Goal: Task Accomplishment & Management: Manage account settings

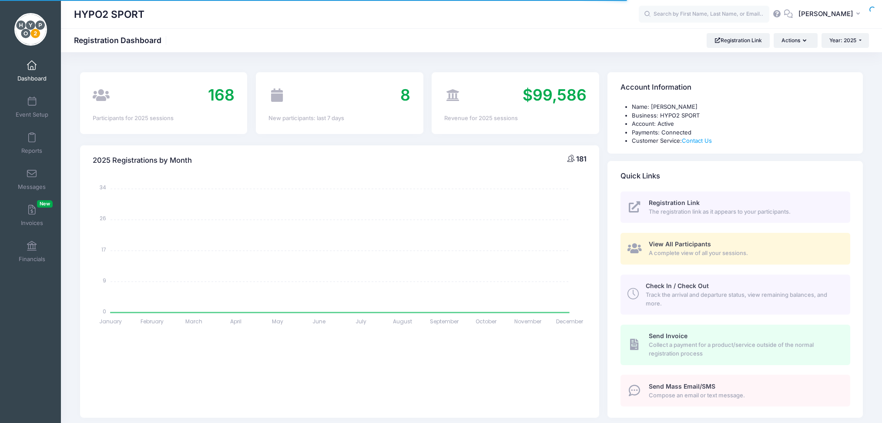
select select
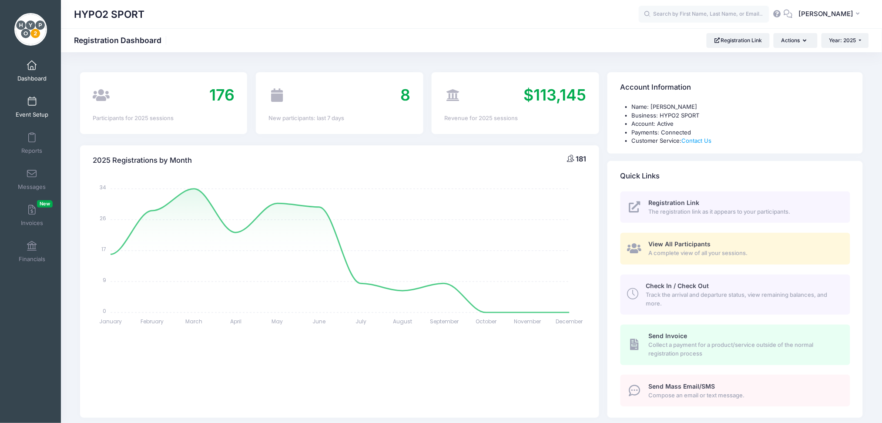
click at [32, 105] on span at bounding box center [32, 102] width 0 height 10
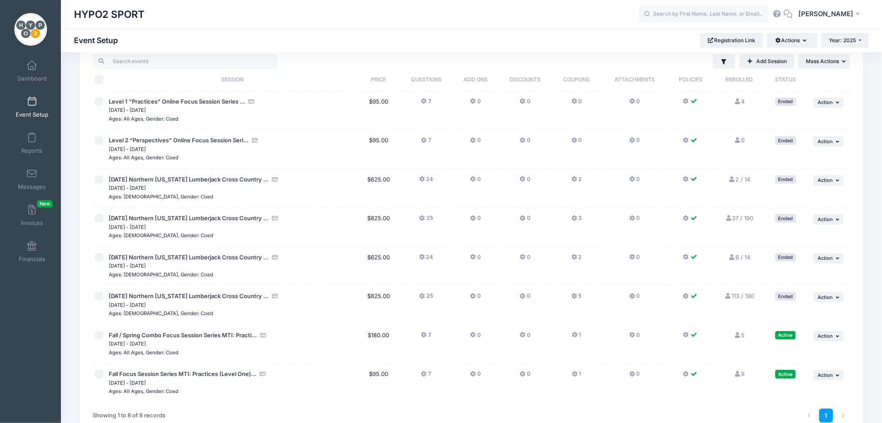
scroll to position [23, 0]
click at [576, 331] on button "1" at bounding box center [575, 336] width 9 height 13
click at [100, 336] on input "checkbox" at bounding box center [99, 334] width 9 height 9
checkbox input "true"
click at [575, 334] on icon at bounding box center [574, 334] width 7 height 0
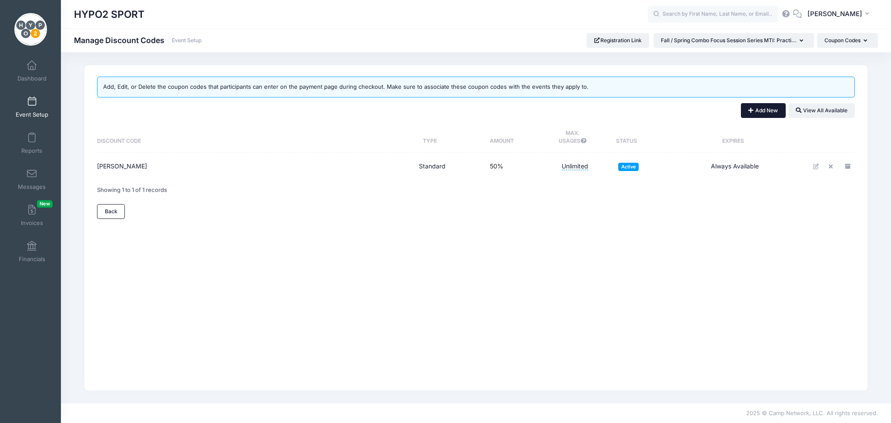
click at [762, 105] on button "Add New" at bounding box center [763, 110] width 45 height 15
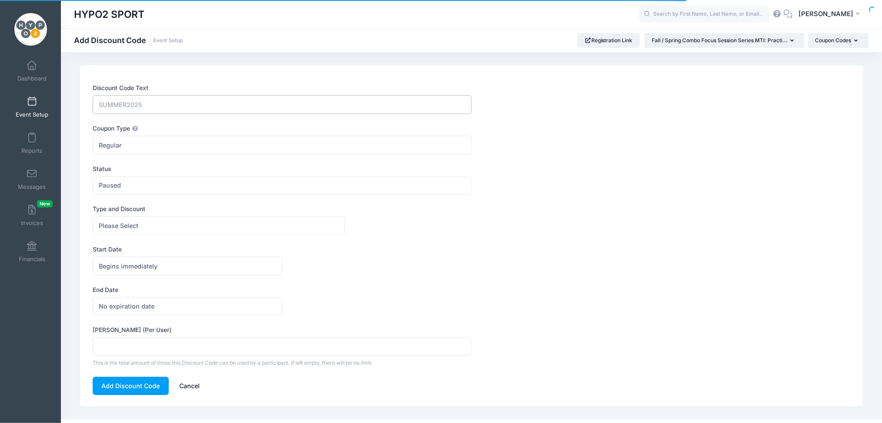
click at [157, 103] on input "Discount Code Text" at bounding box center [282, 104] width 379 height 19
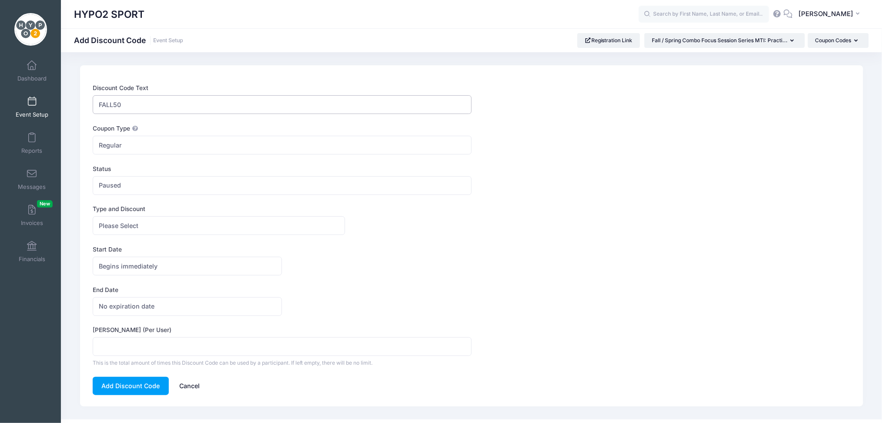
type input "FALL50"
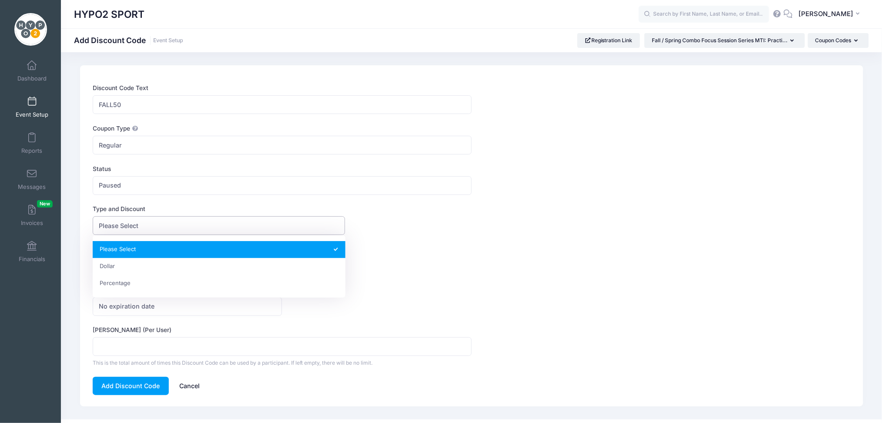
click at [154, 228] on span "Please Select" at bounding box center [219, 225] width 252 height 19
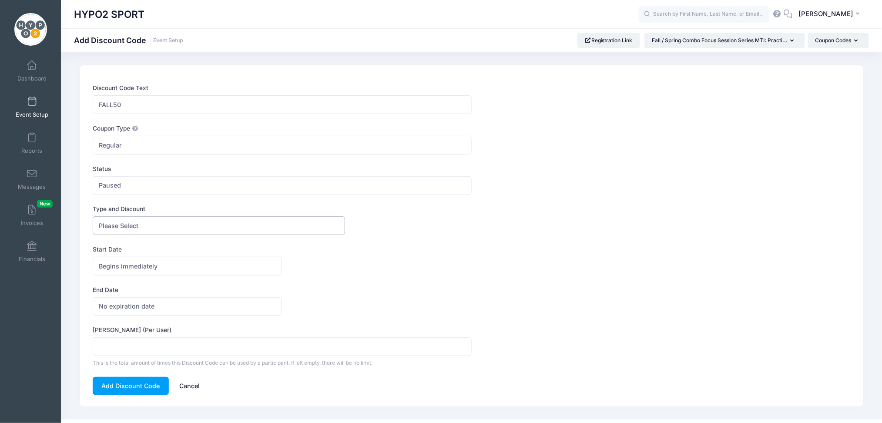
click at [150, 224] on span "Please Select" at bounding box center [219, 225] width 252 height 19
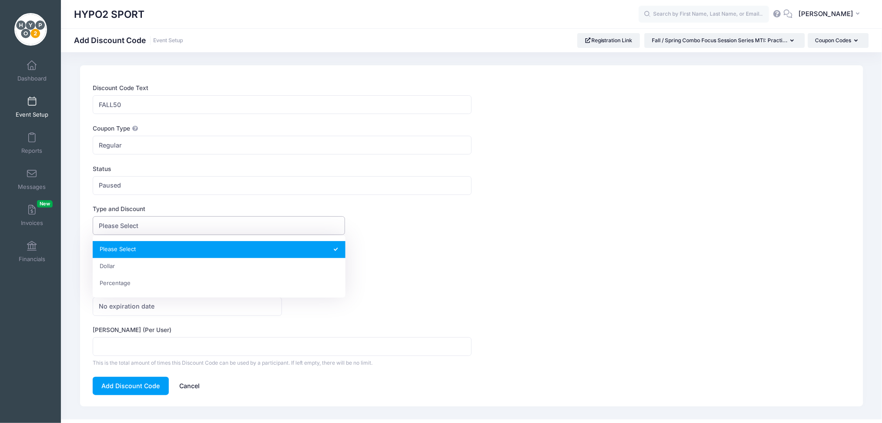
click at [150, 224] on span "Please Select" at bounding box center [219, 225] width 252 height 19
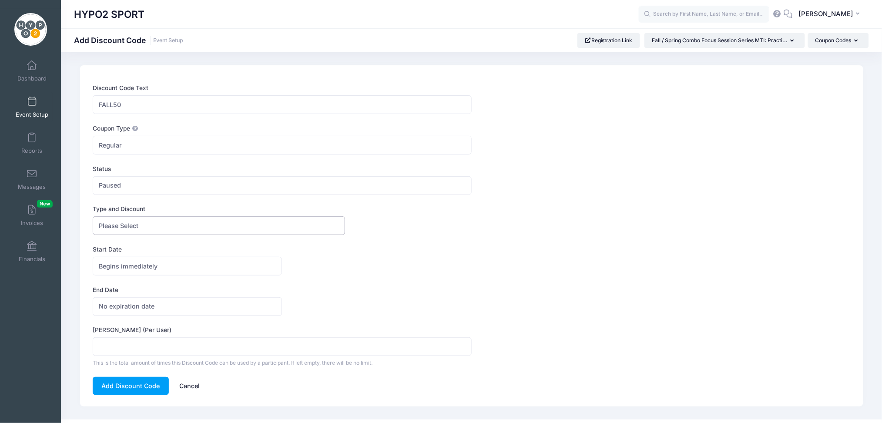
click at [150, 224] on span "Please Select" at bounding box center [219, 225] width 252 height 19
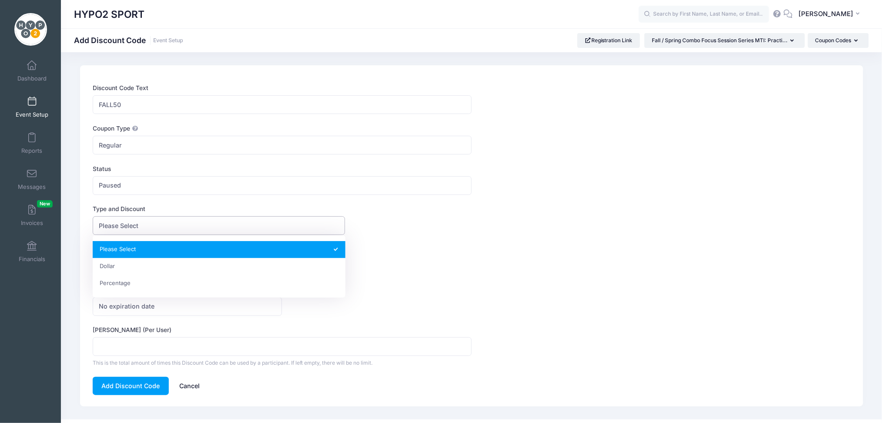
click at [150, 224] on span "Please Select" at bounding box center [219, 225] width 252 height 19
select select "1"
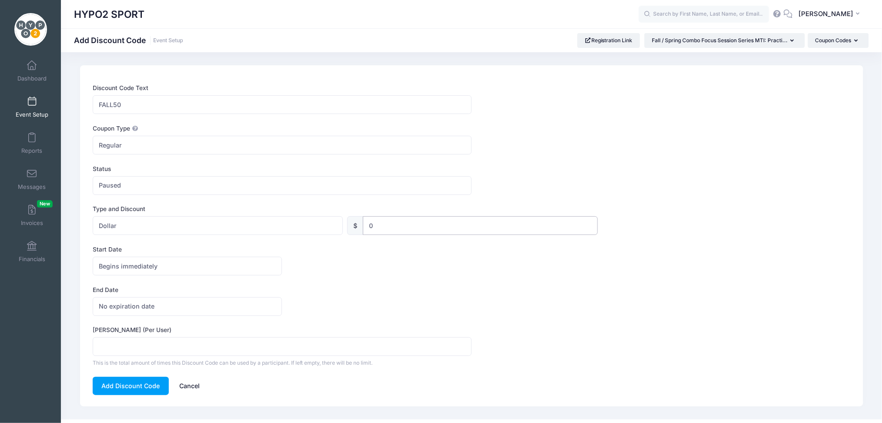
click at [395, 224] on input "0" at bounding box center [480, 225] width 235 height 19
type input "5"
type input "50"
click at [407, 284] on form "Discount Code Text FALL50 Coupon Type Regular Conditional Regular These coupons…" at bounding box center [472, 238] width 758 height 311
drag, startPoint x: 407, startPoint y: 284, endPoint x: 326, endPoint y: 291, distance: 80.8
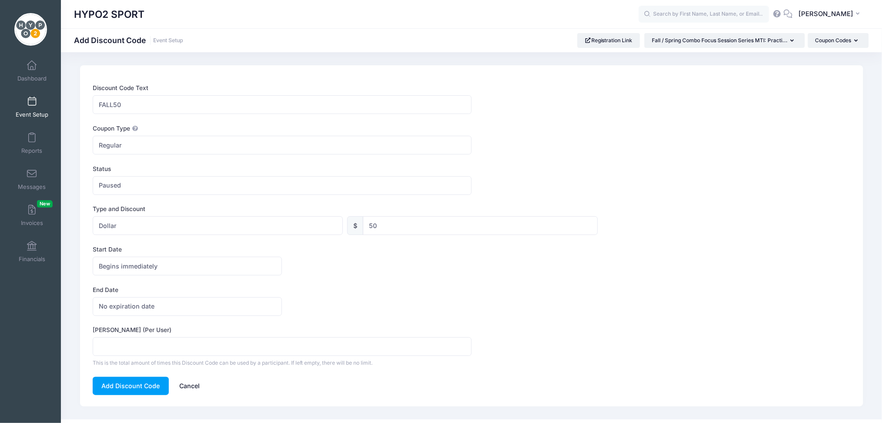
click at [326, 291] on label "End Date" at bounding box center [282, 289] width 379 height 9
click at [325, 297] on div "No expiration date Expires on No expiration date America/New York America/Los A…" at bounding box center [472, 306] width 758 height 19
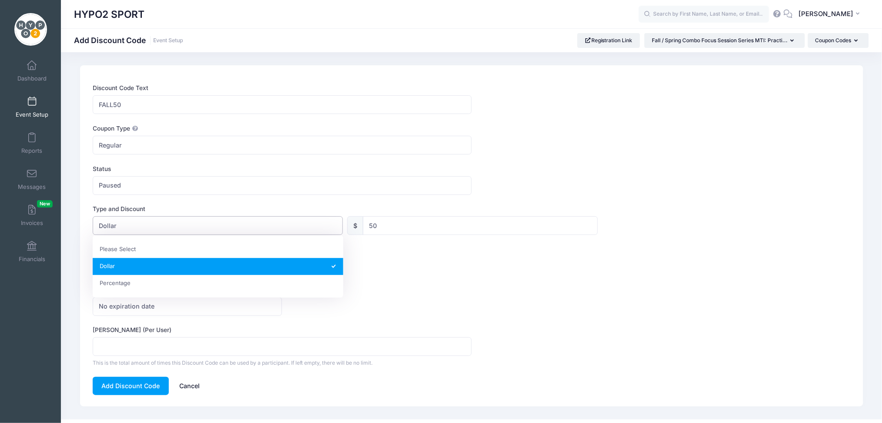
click at [110, 217] on span "Dollar" at bounding box center [218, 225] width 250 height 19
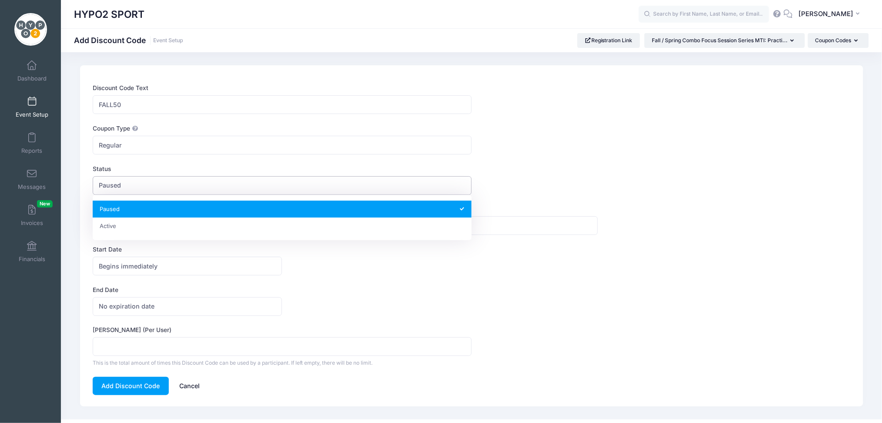
click at [110, 190] on span "Paused" at bounding box center [110, 184] width 22 height 9
select select "1"
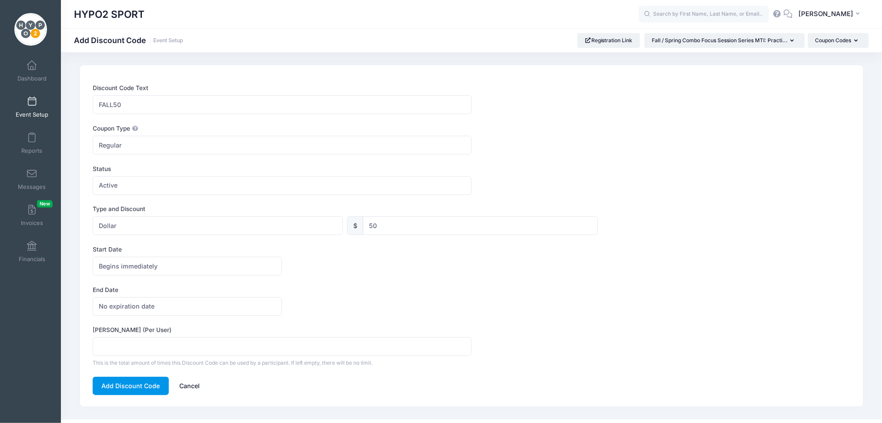
click at [129, 388] on button "Add Discount Code" at bounding box center [131, 386] width 76 height 19
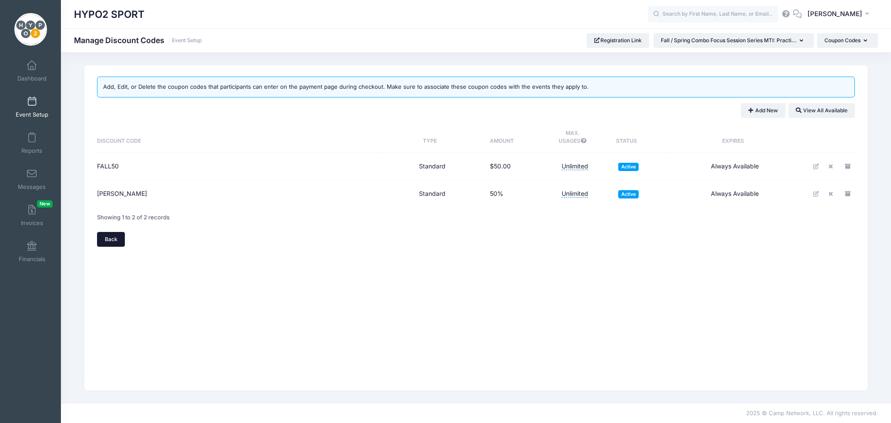
click at [111, 238] on link "Back" at bounding box center [111, 239] width 28 height 15
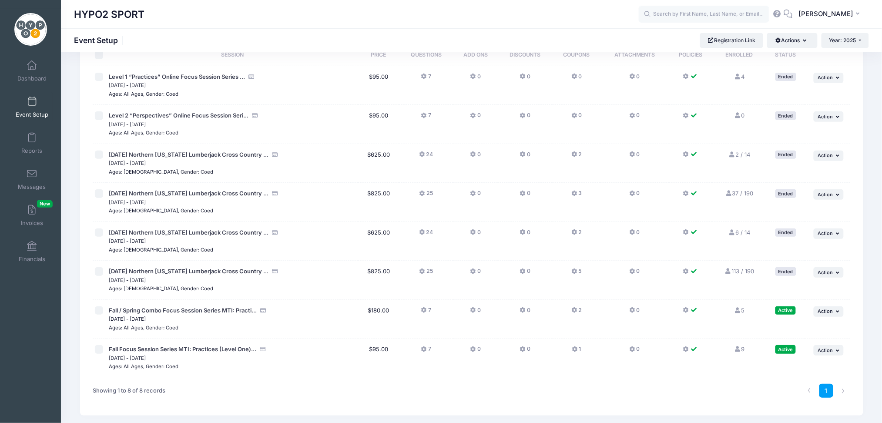
scroll to position [49, 0]
click at [100, 307] on input "checkbox" at bounding box center [99, 309] width 9 height 9
click at [100, 309] on input "checkbox" at bounding box center [99, 309] width 9 height 9
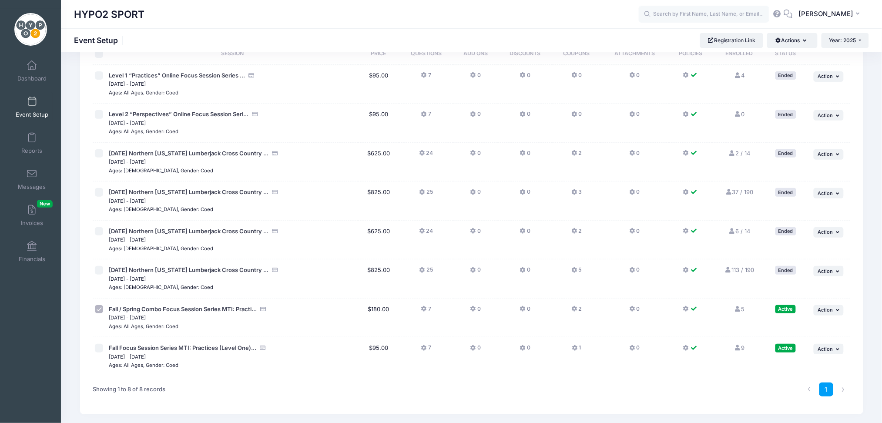
checkbox input "false"
drag, startPoint x: 100, startPoint y: 309, endPoint x: 94, endPoint y: 314, distance: 7.4
click at [94, 314] on td at bounding box center [100, 317] width 14 height 39
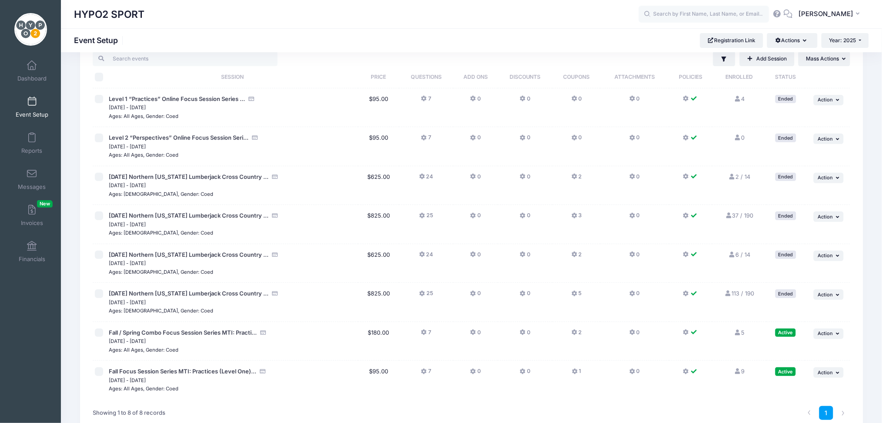
scroll to position [0, 0]
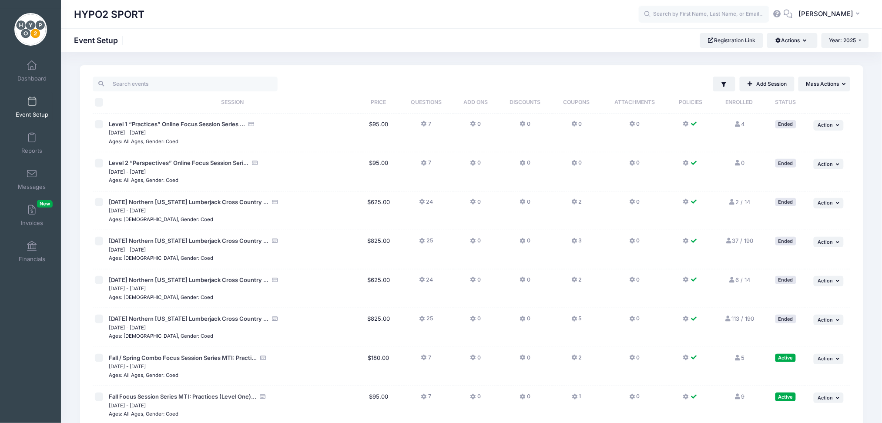
click at [571, 361] on button "2" at bounding box center [576, 360] width 10 height 13
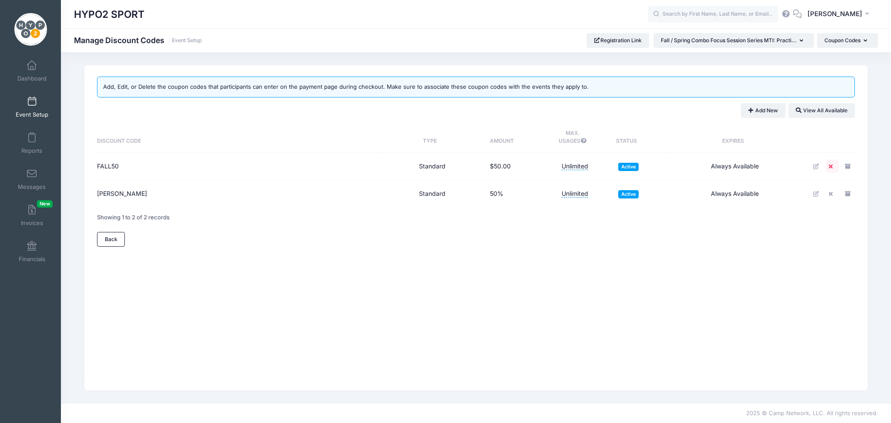
click at [832, 166] on icon at bounding box center [831, 167] width 7 height 6
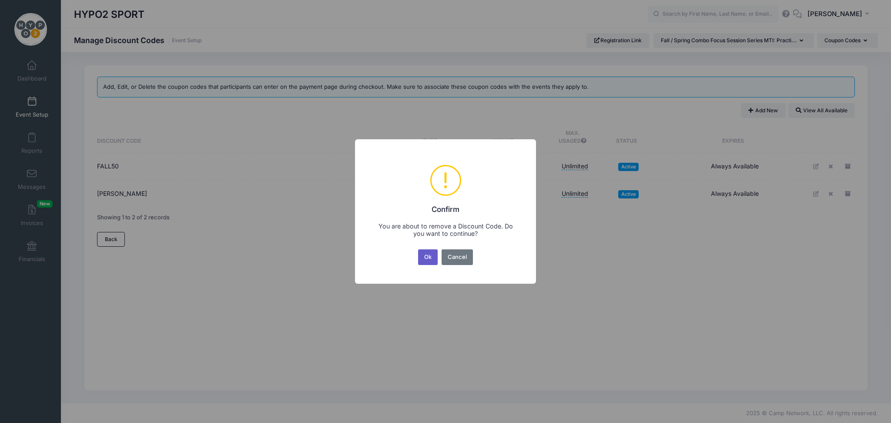
click at [428, 256] on button "Ok" at bounding box center [428, 257] width 20 height 16
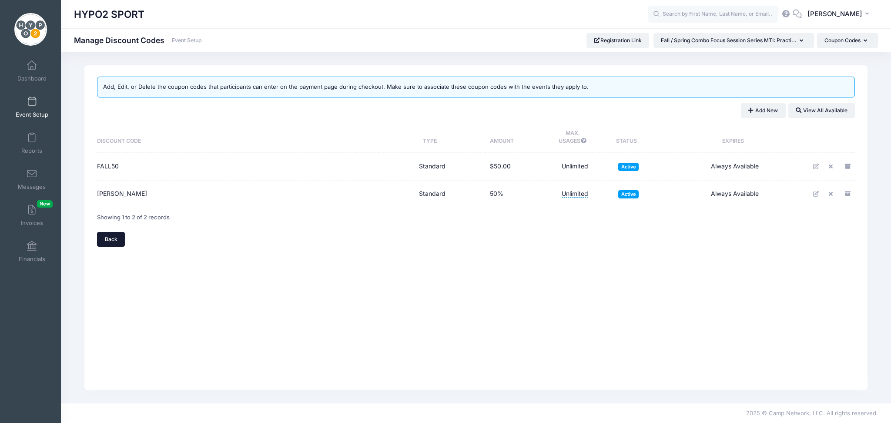
click at [116, 238] on link "Back" at bounding box center [111, 239] width 28 height 15
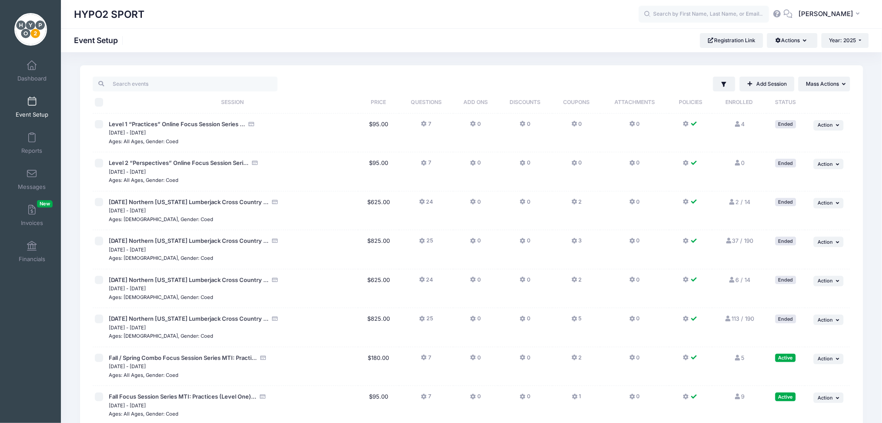
click at [100, 358] on input "checkbox" at bounding box center [99, 358] width 9 height 9
checkbox input "true"
click at [571, 357] on icon at bounding box center [574, 357] width 7 height 0
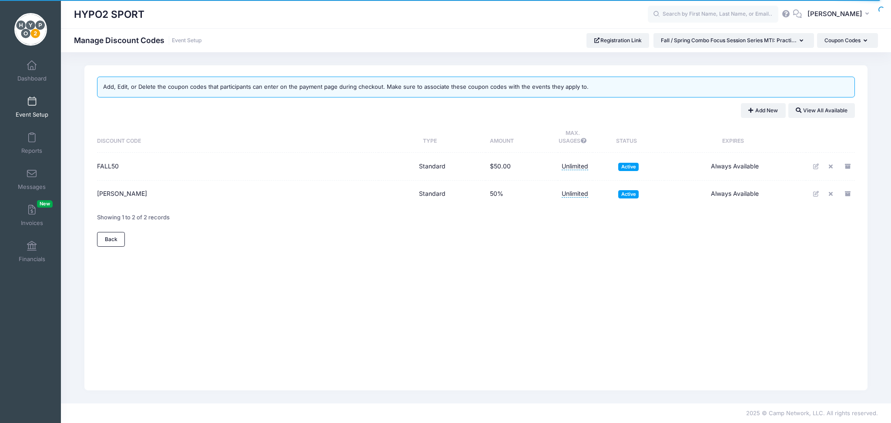
click at [628, 161] on td "Active Paused" at bounding box center [628, 167] width 72 height 28
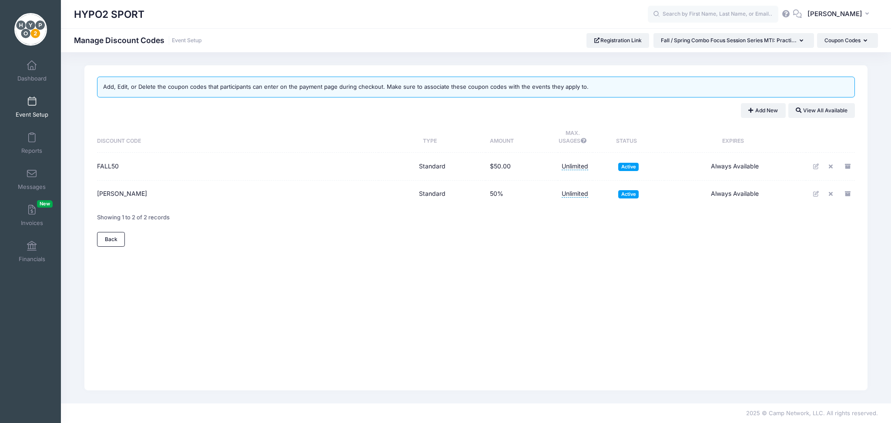
click at [628, 163] on span "Active" at bounding box center [628, 167] width 20 height 8
click at [832, 167] on icon at bounding box center [831, 167] width 7 height 6
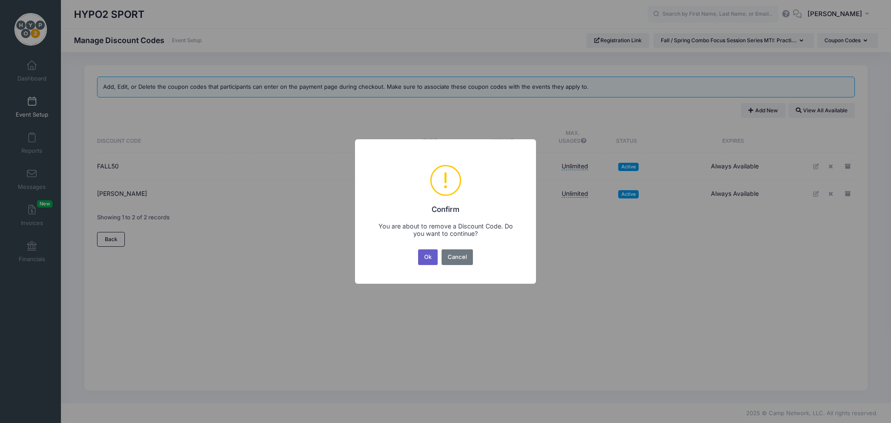
click at [429, 258] on button "Ok" at bounding box center [428, 257] width 20 height 16
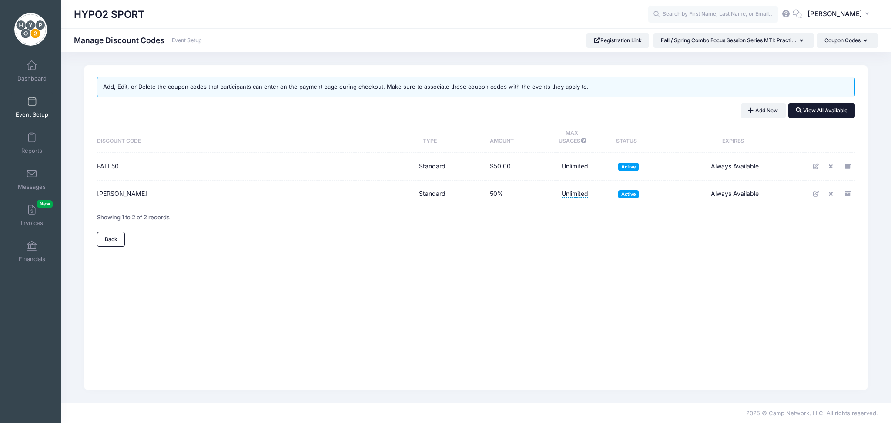
click at [827, 113] on button "View All Available" at bounding box center [821, 110] width 67 height 15
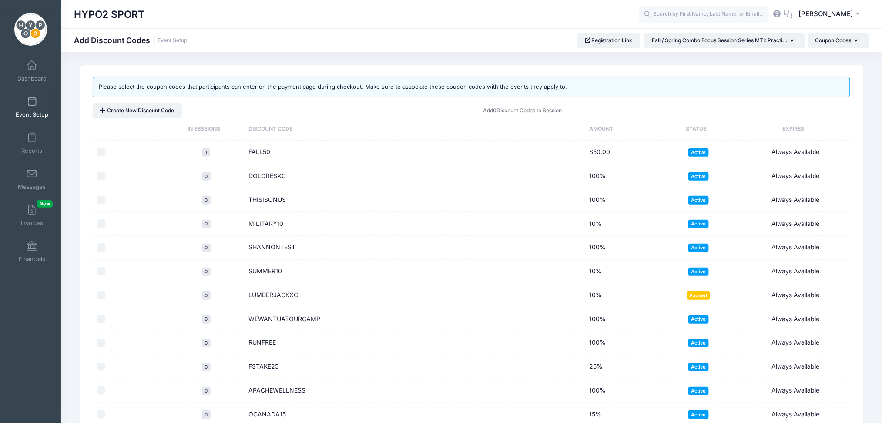
click at [32, 99] on span at bounding box center [32, 102] width 0 height 10
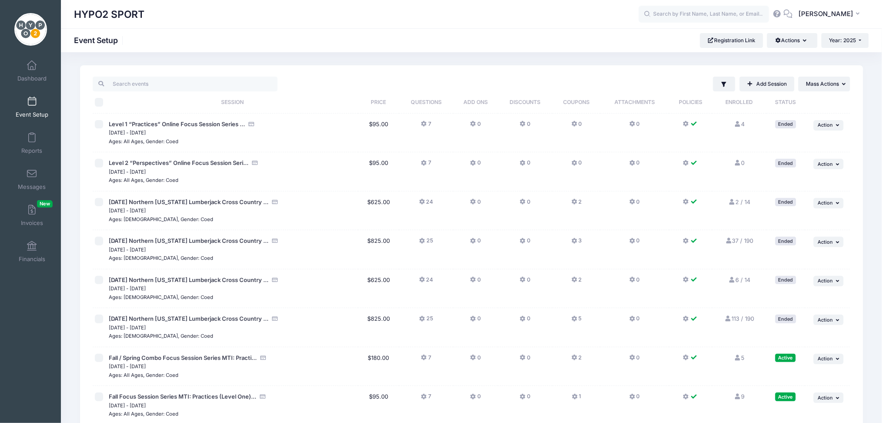
click at [575, 357] on icon at bounding box center [574, 357] width 7 height 0
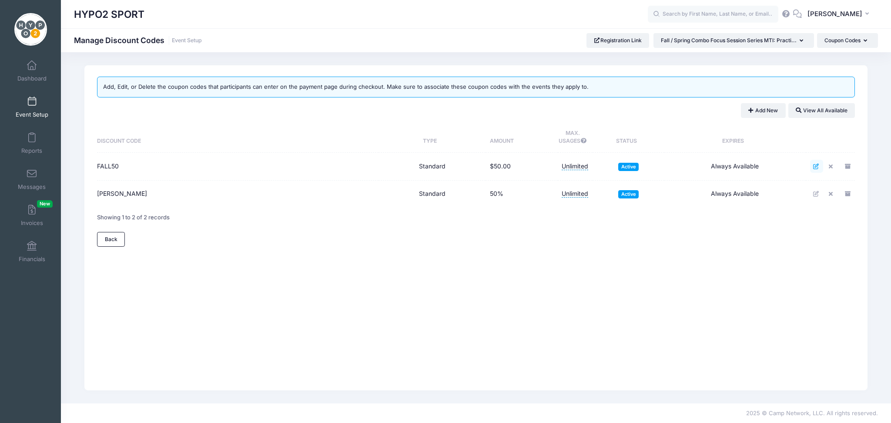
click at [816, 169] on link at bounding box center [816, 166] width 13 height 13
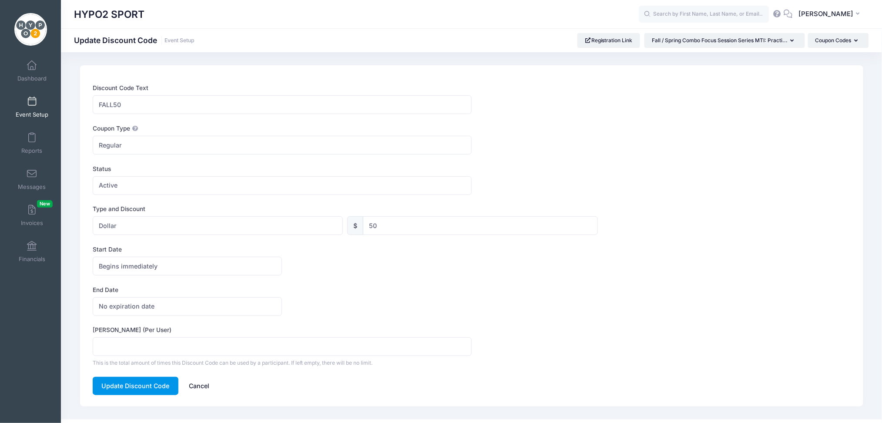
click at [119, 383] on button "Update Discount Code" at bounding box center [136, 386] width 86 height 19
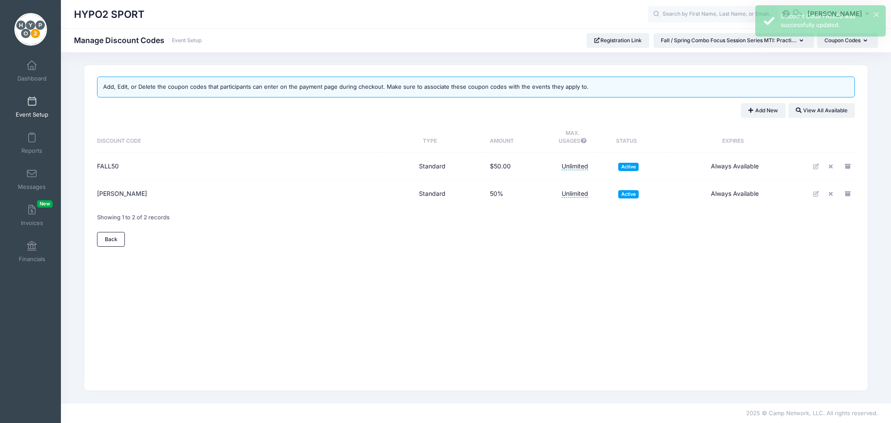
click at [632, 166] on span "Active" at bounding box center [628, 167] width 20 height 8
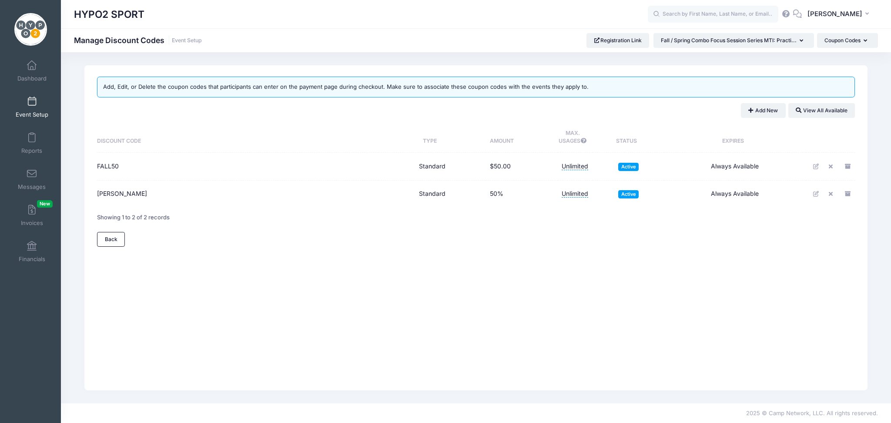
click at [627, 168] on span "Active" at bounding box center [628, 167] width 20 height 8
click at [834, 167] on icon at bounding box center [831, 167] width 7 height 6
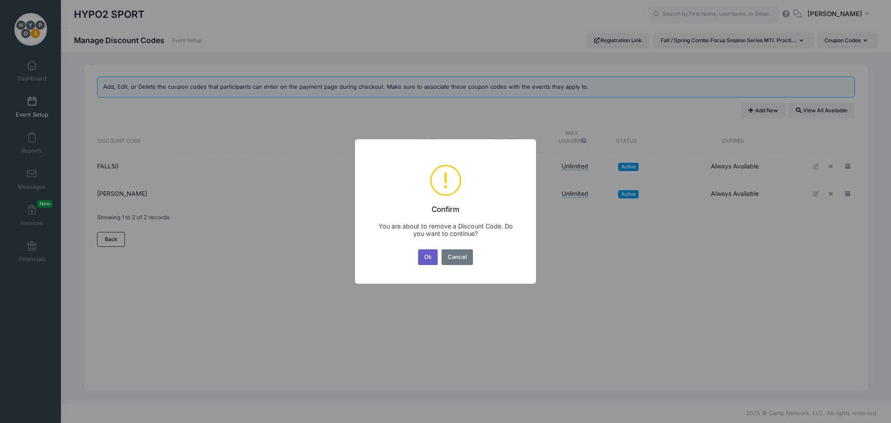
click at [429, 257] on button "Ok" at bounding box center [428, 257] width 20 height 16
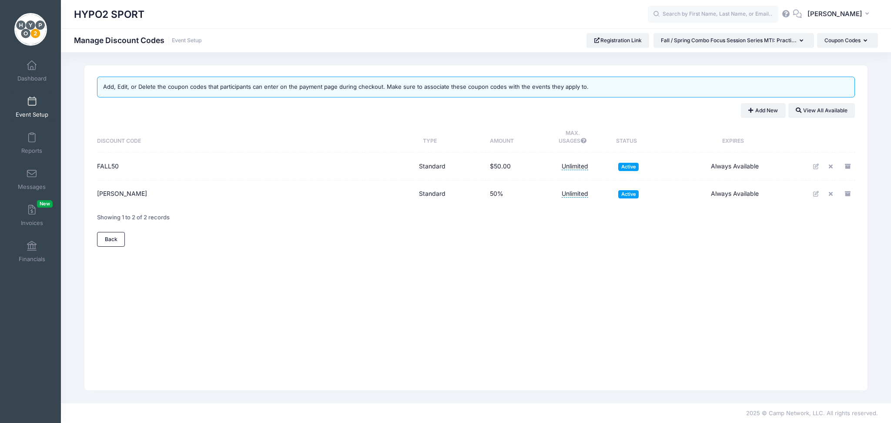
click at [630, 165] on span "Active" at bounding box center [628, 167] width 20 height 8
click at [103, 242] on link "Back" at bounding box center [111, 239] width 28 height 15
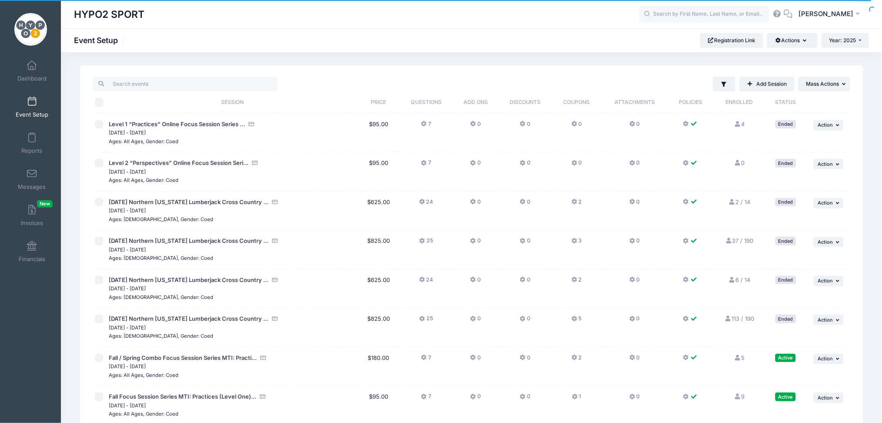
click at [103, 242] on input "checkbox" at bounding box center [99, 241] width 9 height 9
checkbox input "true"
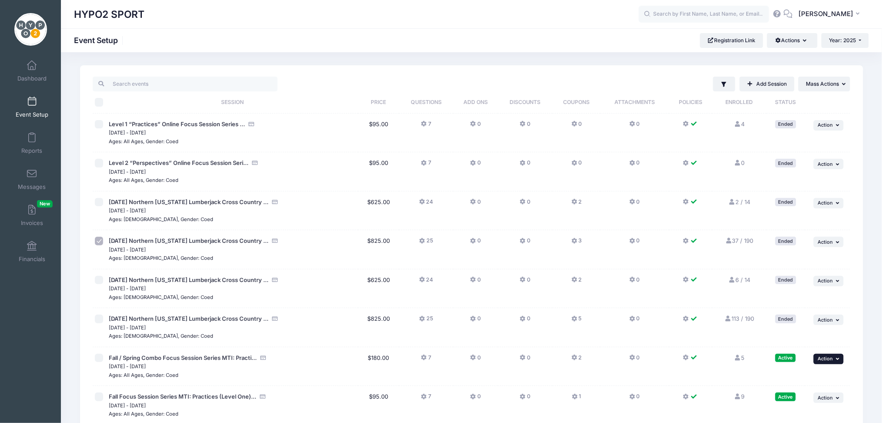
click at [835, 363] on button "... Action" at bounding box center [828, 359] width 30 height 10
click at [788, 306] on link "Edit Session" at bounding box center [800, 306] width 79 height 17
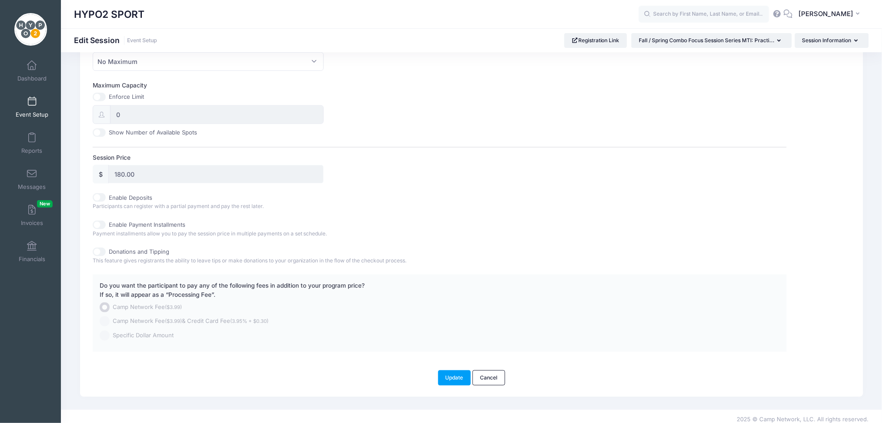
scroll to position [324, 0]
click at [490, 375] on link "Cancel" at bounding box center [488, 374] width 33 height 15
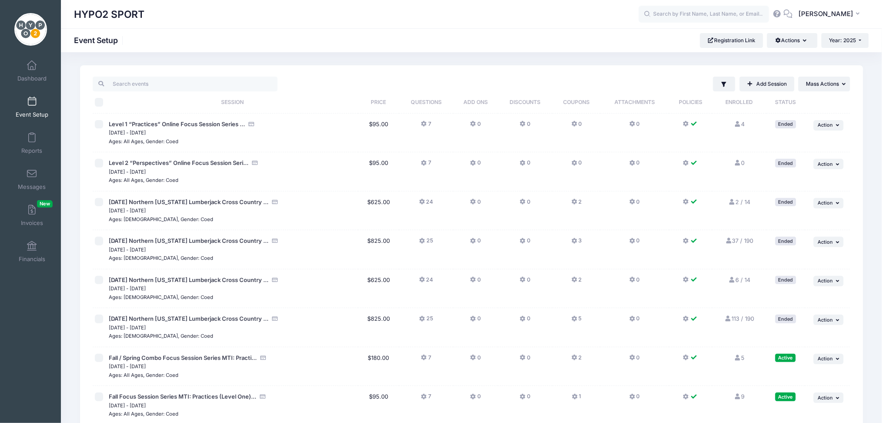
click at [101, 358] on input "checkbox" at bounding box center [99, 358] width 9 height 9
checkbox input "true"
click at [571, 357] on icon at bounding box center [574, 357] width 7 height 0
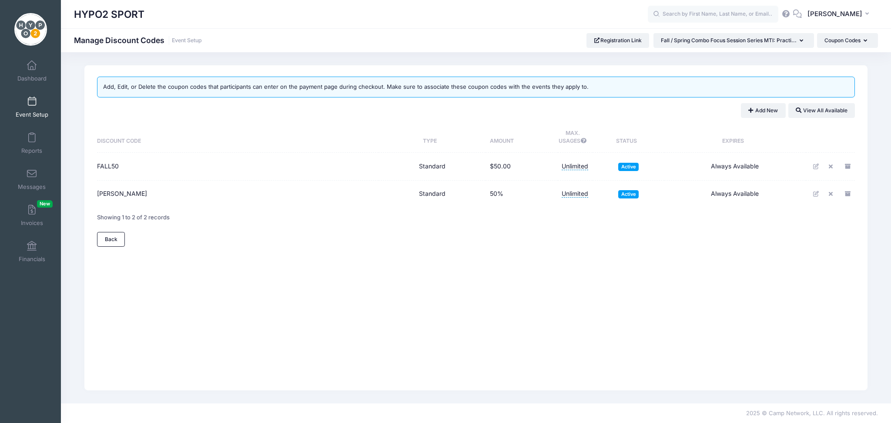
click at [630, 169] on span "Active" at bounding box center [628, 167] width 20 height 8
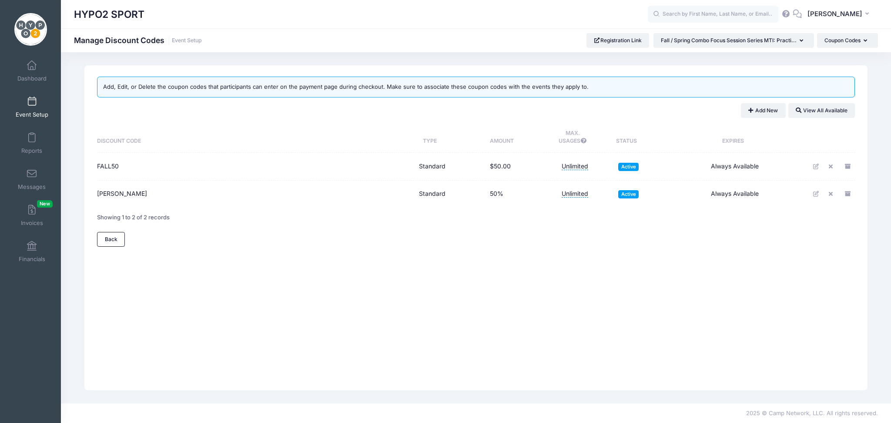
click at [628, 167] on span "Active" at bounding box center [628, 167] width 20 height 8
click at [109, 167] on span "FALL50" at bounding box center [108, 165] width 22 height 7
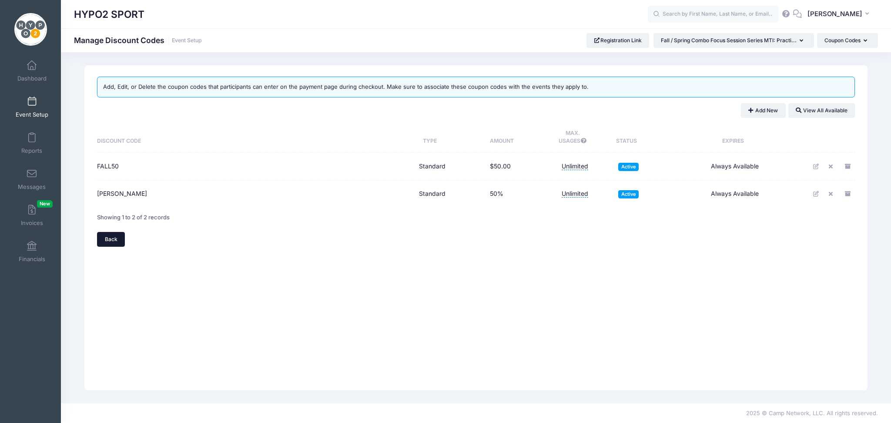
click at [113, 238] on link "Back" at bounding box center [111, 239] width 28 height 15
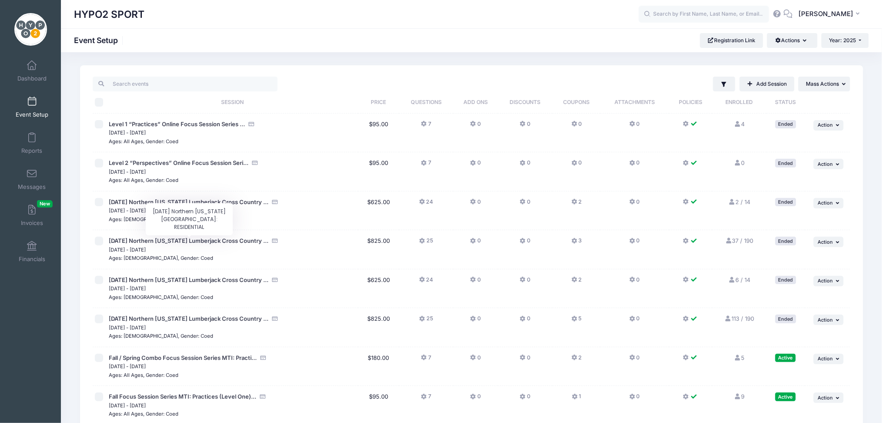
click at [113, 238] on span "[DATE] Northern [US_STATE] Lumberjack Cross Country ..." at bounding box center [189, 240] width 160 height 7
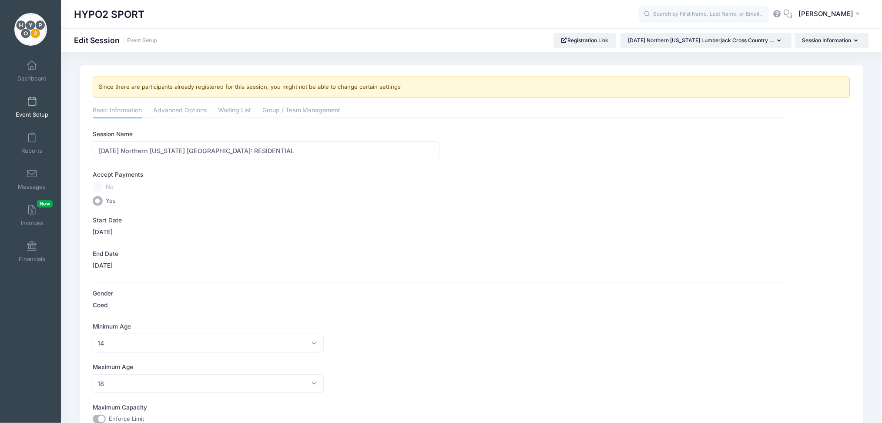
click at [32, 97] on span at bounding box center [32, 102] width 0 height 10
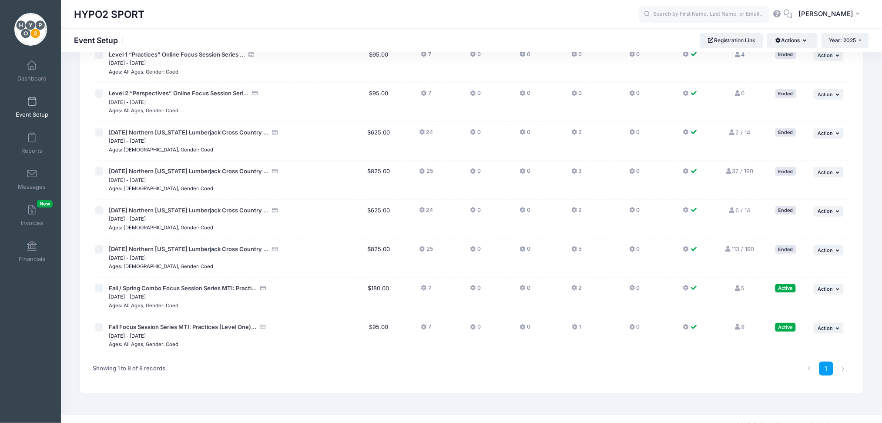
scroll to position [81, 0]
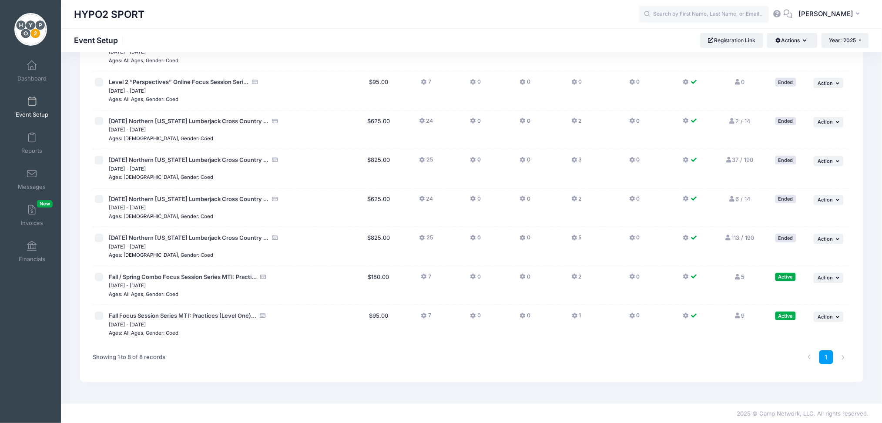
click at [575, 277] on icon at bounding box center [574, 277] width 7 height 0
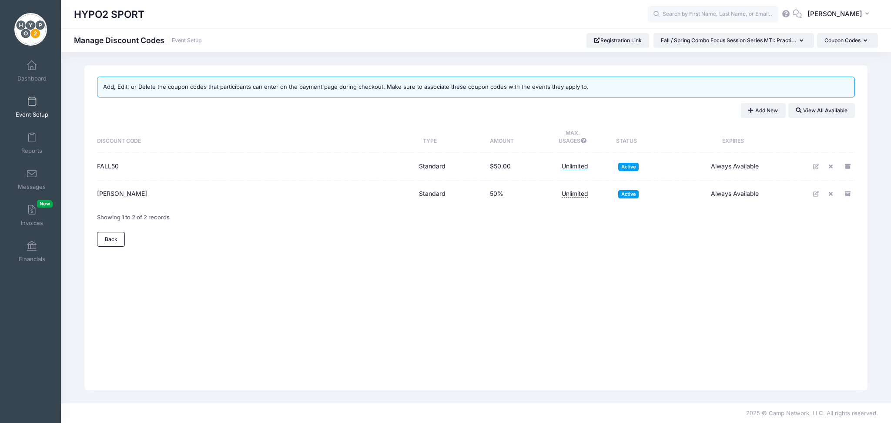
click at [581, 167] on span "Unlimited" at bounding box center [574, 166] width 27 height 8
click at [540, 200] on button "button" at bounding box center [539, 199] width 22 height 15
click at [626, 163] on span "Active" at bounding box center [628, 167] width 20 height 8
click at [814, 164] on icon at bounding box center [816, 167] width 7 height 6
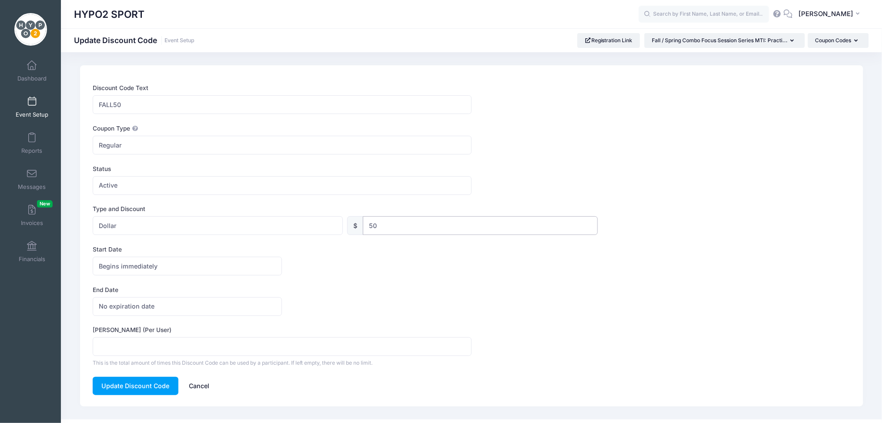
click at [389, 224] on input "50" at bounding box center [480, 225] width 235 height 19
type input "5"
click at [143, 386] on button "Update Discount Code" at bounding box center [136, 386] width 86 height 19
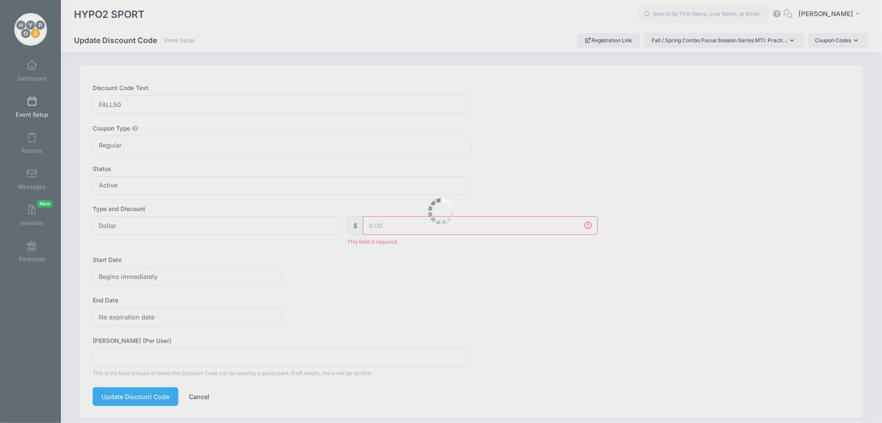
scroll to position [27, 0]
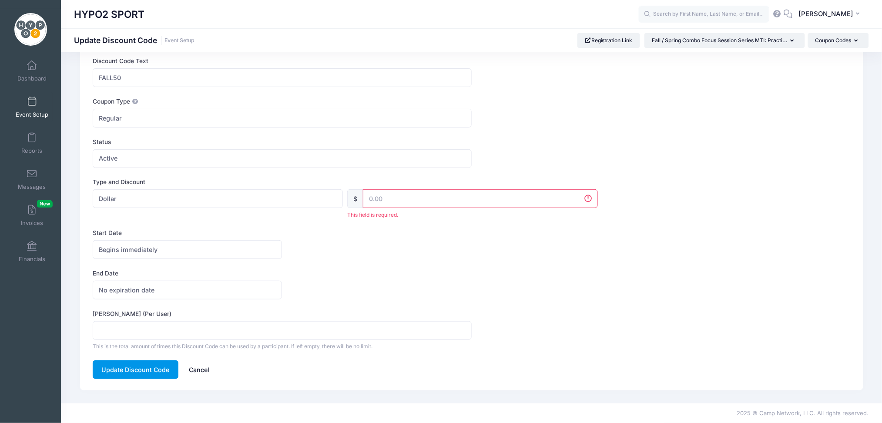
click at [156, 373] on button "Update Discount Code" at bounding box center [136, 369] width 86 height 19
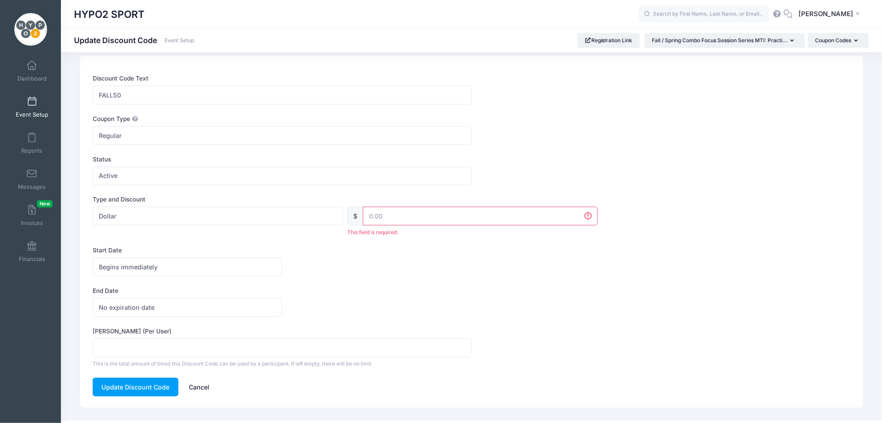
scroll to position [0, 0]
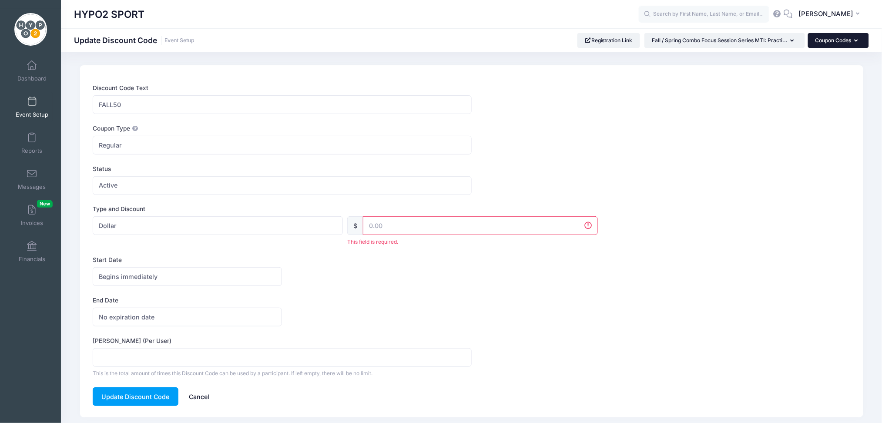
click at [857, 41] on icon "button" at bounding box center [857, 41] width 7 height 0
click at [644, 282] on div "Begins immediately Begins on Begins immediately America/New York America/Los An…" at bounding box center [472, 276] width 758 height 19
click at [200, 398] on link "Cancel" at bounding box center [199, 396] width 38 height 19
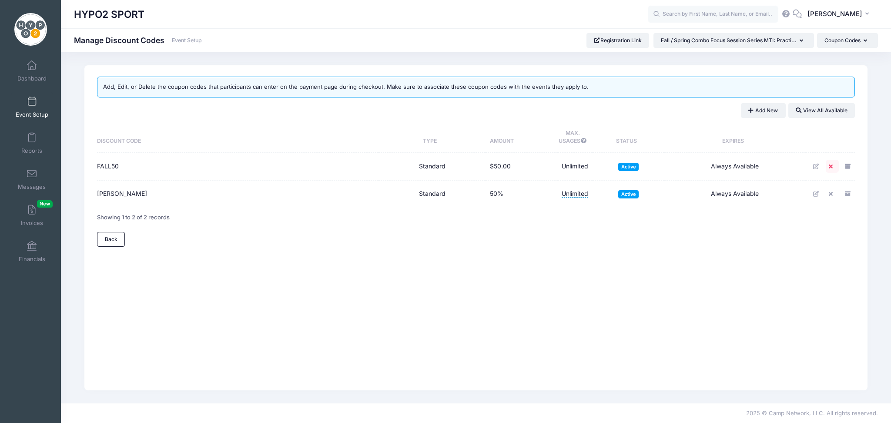
click at [831, 166] on icon at bounding box center [831, 167] width 7 height 6
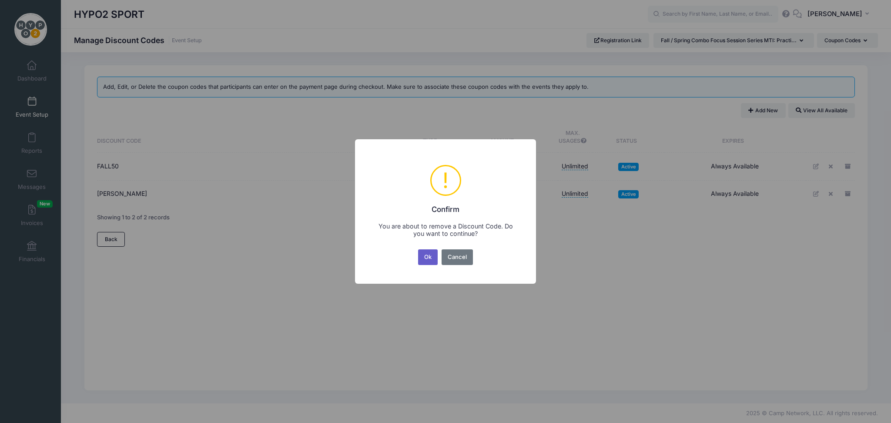
click at [425, 256] on button "Ok" at bounding box center [428, 257] width 20 height 16
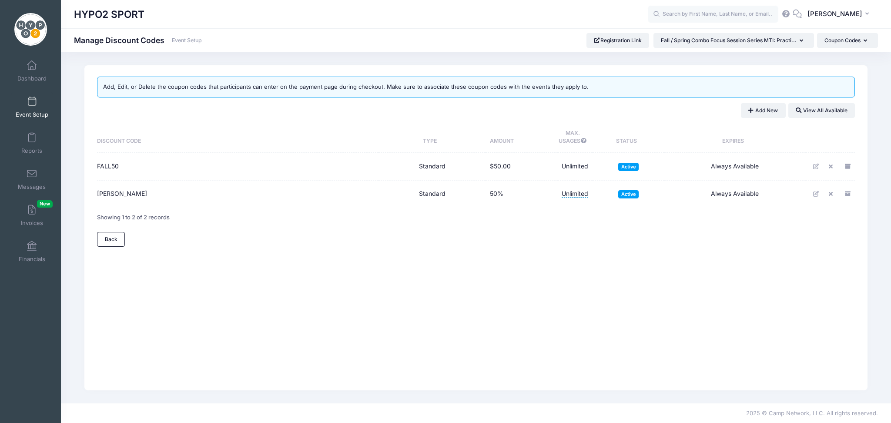
click at [26, 95] on link "Event Setup" at bounding box center [31, 107] width 41 height 30
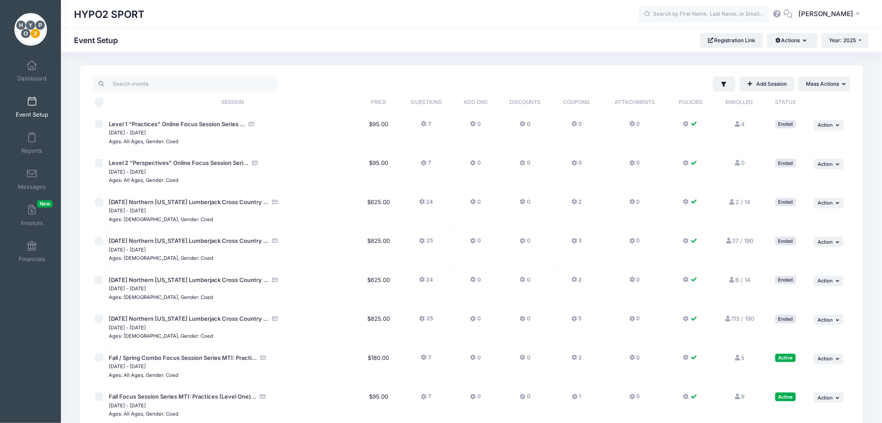
click at [574, 357] on icon at bounding box center [574, 357] width 7 height 0
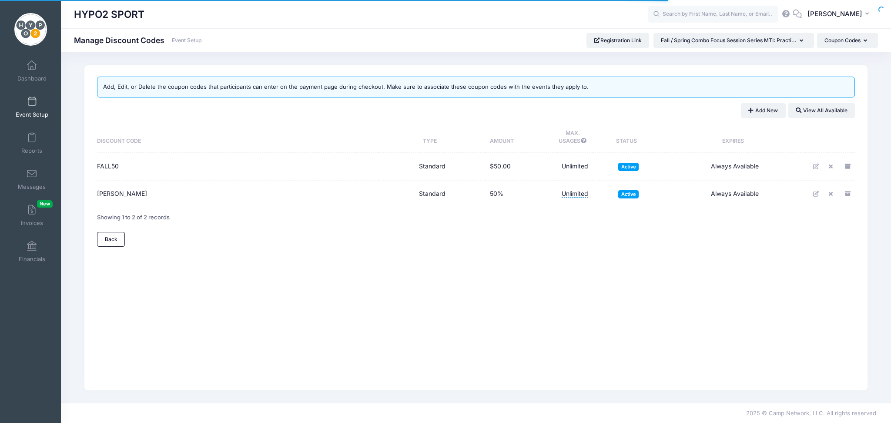
drag, startPoint x: 0, startPoint y: 0, endPoint x: 547, endPoint y: 349, distance: 648.8
click at [547, 349] on div "Add, Edit, or Delete the coupon codes that participants can enter on the paymen…" at bounding box center [475, 227] width 783 height 325
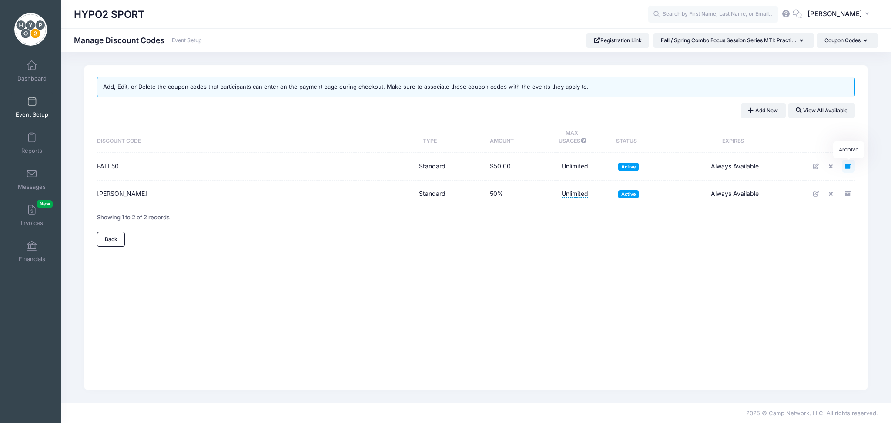
click at [848, 164] on icon "Archive" at bounding box center [848, 167] width 7 height 6
click at [32, 104] on span at bounding box center [32, 102] width 0 height 10
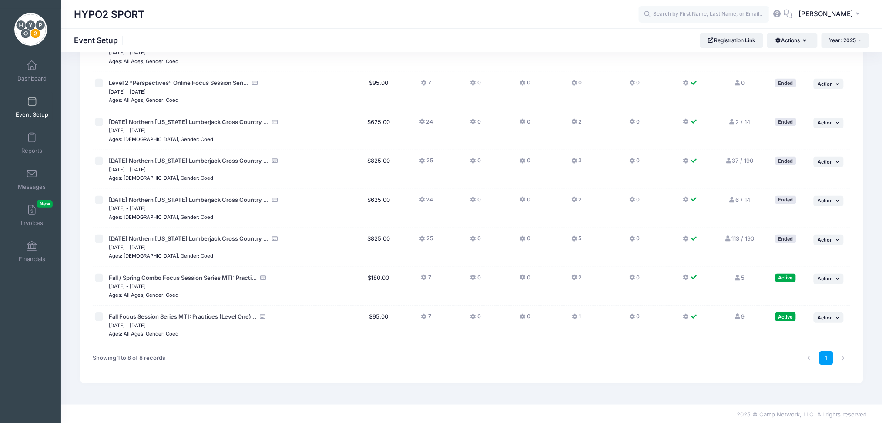
scroll to position [81, 0]
click at [98, 317] on input "checkbox" at bounding box center [99, 315] width 9 height 9
checkbox input "true"
click at [840, 315] on icon "button" at bounding box center [837, 316] width 5 height 5
click at [713, 367] on div "1" at bounding box center [630, 357] width 447 height 27
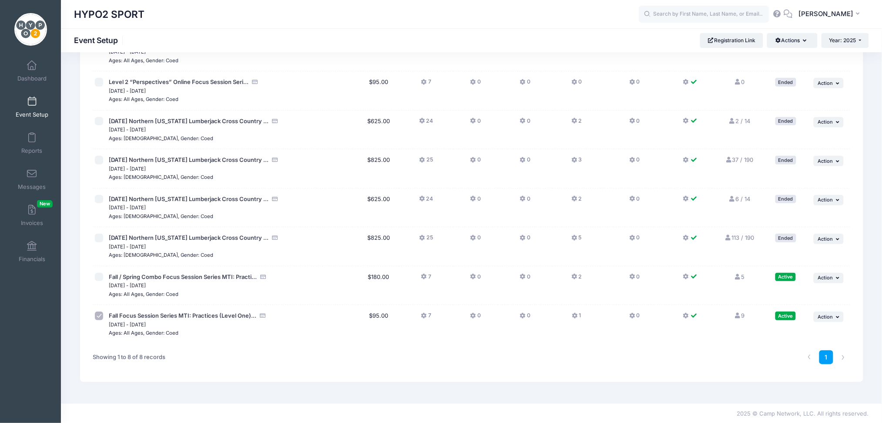
click at [574, 316] on icon at bounding box center [574, 316] width 7 height 0
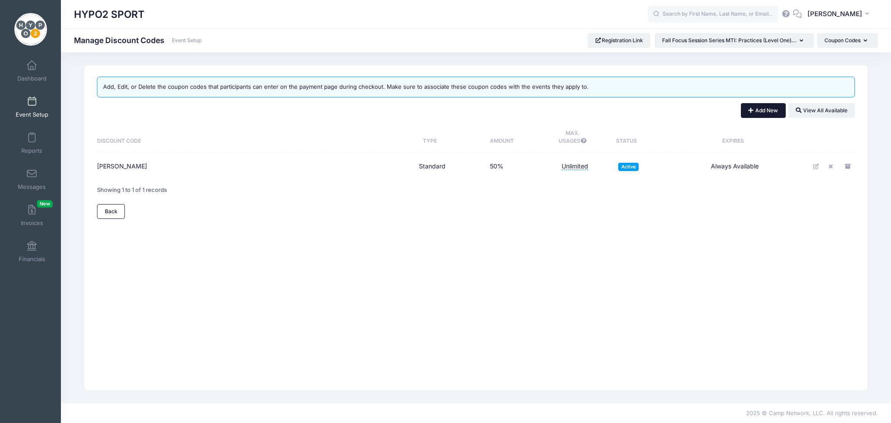
click at [749, 110] on icon at bounding box center [751, 110] width 7 height 0
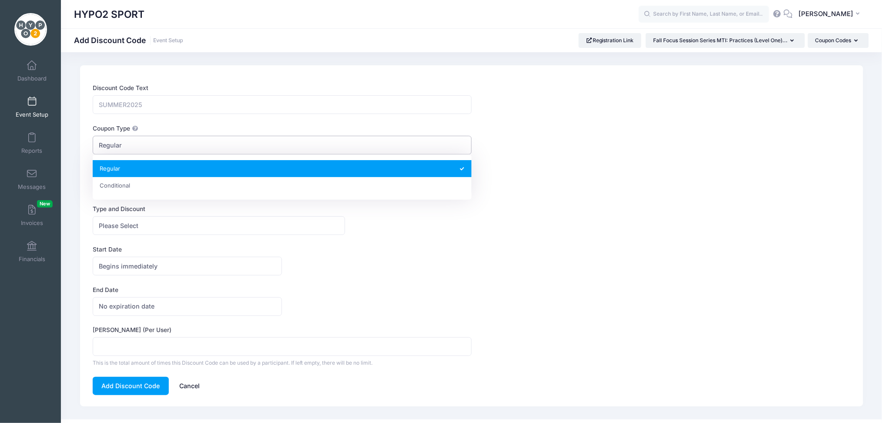
click at [126, 147] on span "Regular" at bounding box center [282, 145] width 379 height 19
click at [523, 338] on div "Max Usage (Per User) This is the total amount of times this Discount Code can b…" at bounding box center [472, 345] width 758 height 41
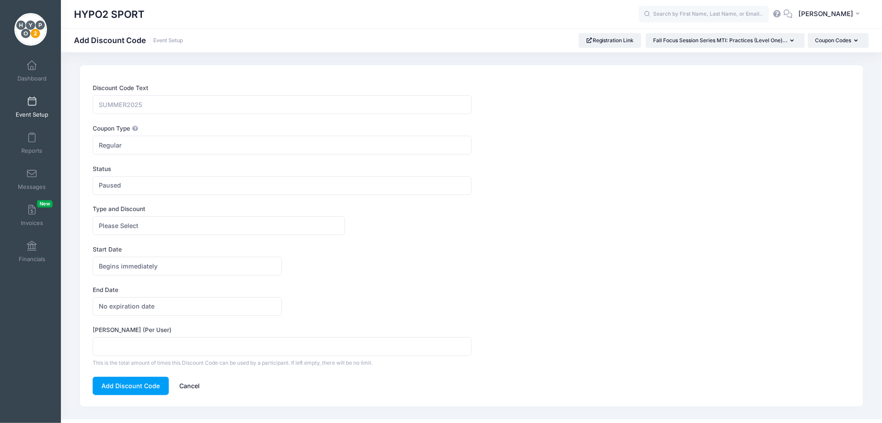
click at [191, 388] on link "Cancel" at bounding box center [189, 386] width 38 height 19
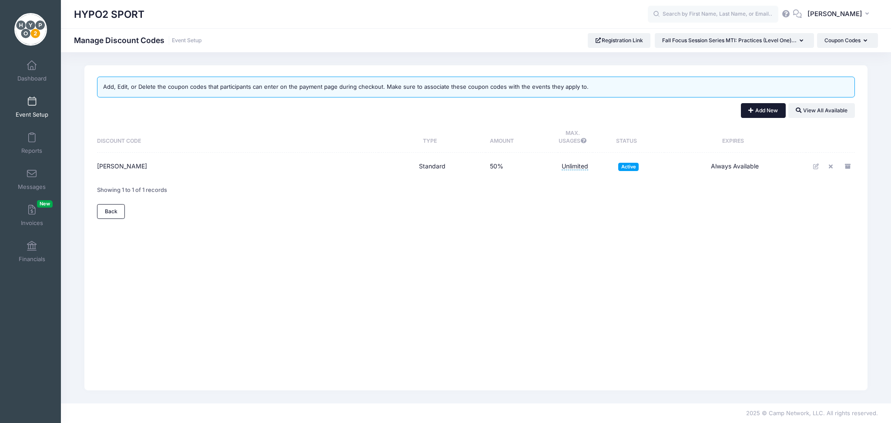
click at [761, 112] on button "Add New" at bounding box center [763, 110] width 45 height 15
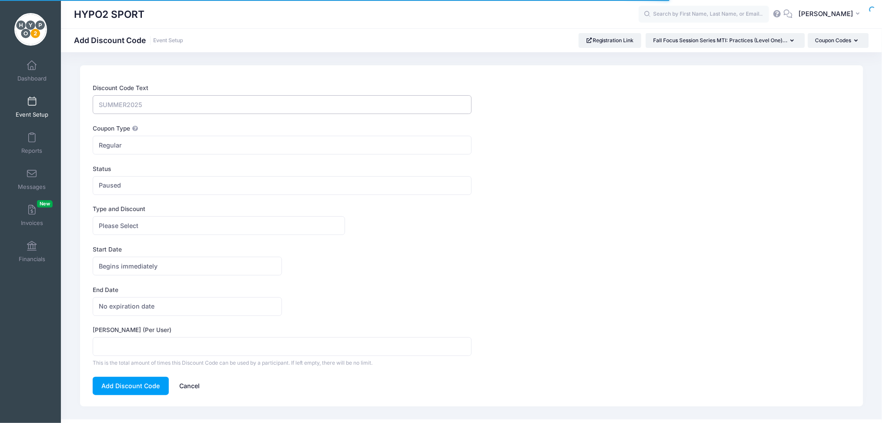
click at [269, 108] on input "Discount Code Text" at bounding box center [282, 104] width 379 height 19
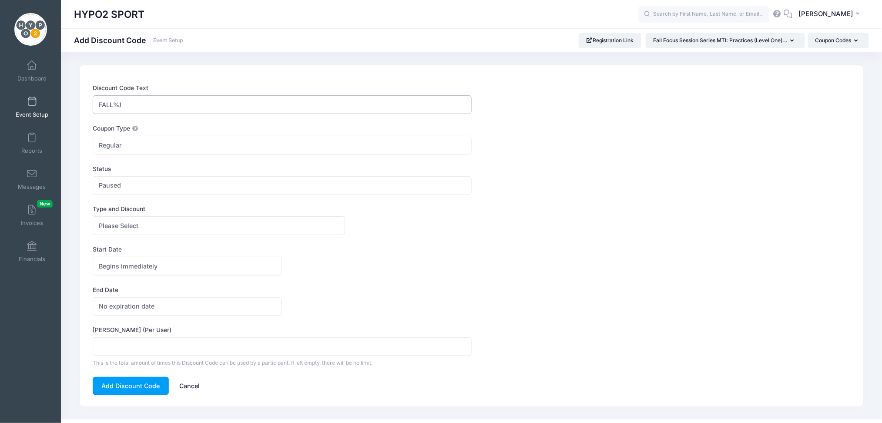
type input "FALL%)"
click at [187, 147] on span "Regular" at bounding box center [282, 145] width 379 height 19
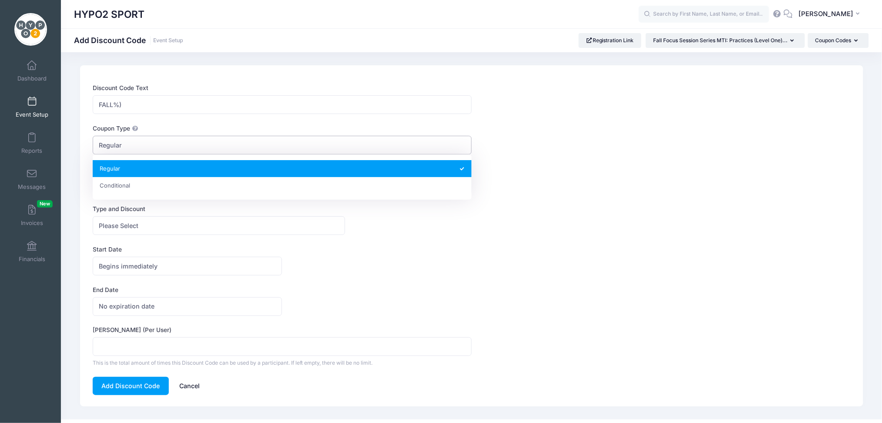
click at [187, 147] on span "Regular" at bounding box center [282, 145] width 379 height 19
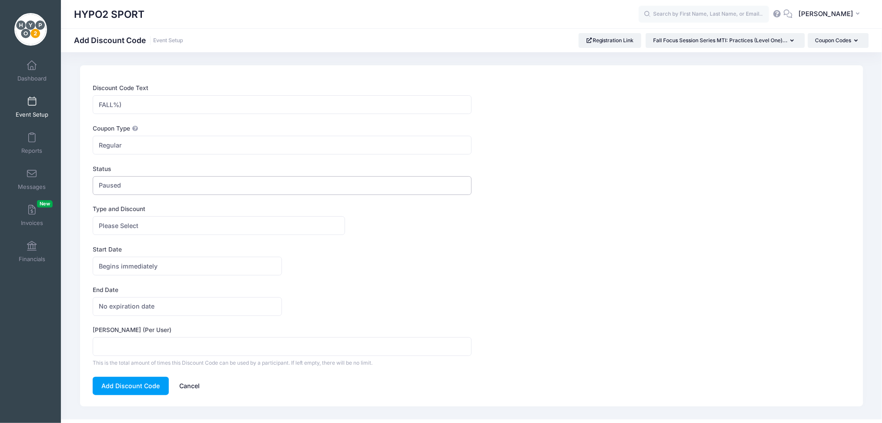
click at [154, 191] on span "Paused" at bounding box center [282, 185] width 379 height 19
click at [152, 225] on span "Please Select" at bounding box center [219, 225] width 252 height 19
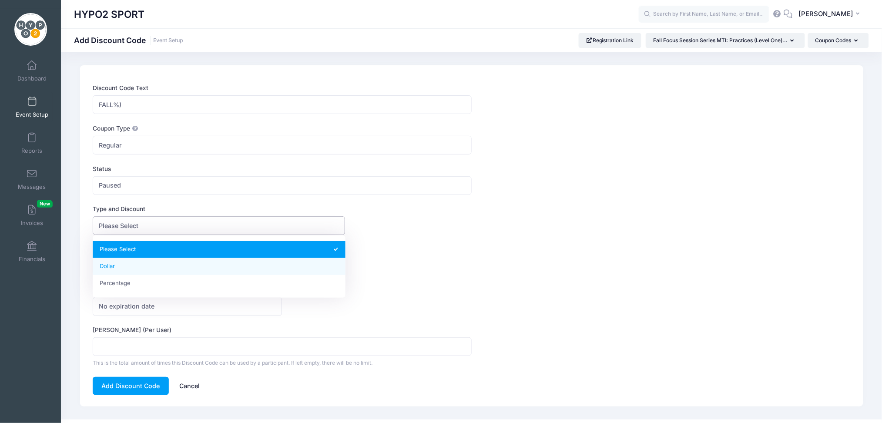
select select "1"
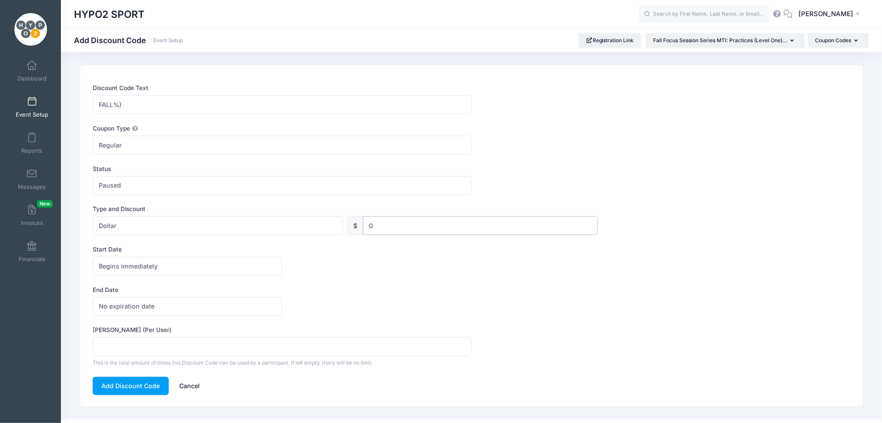
click at [379, 220] on input "0" at bounding box center [480, 225] width 235 height 19
type input "50"
click at [352, 293] on label "End Date" at bounding box center [282, 289] width 379 height 9
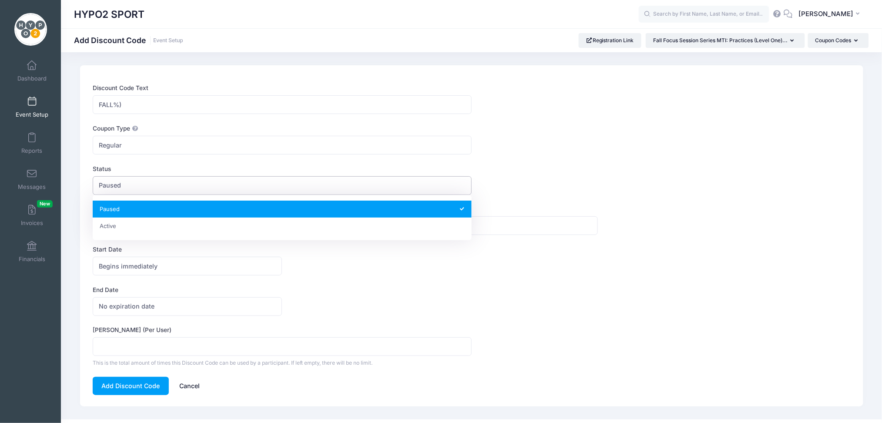
click at [107, 186] on span "Paused" at bounding box center [110, 184] width 22 height 9
select select "1"
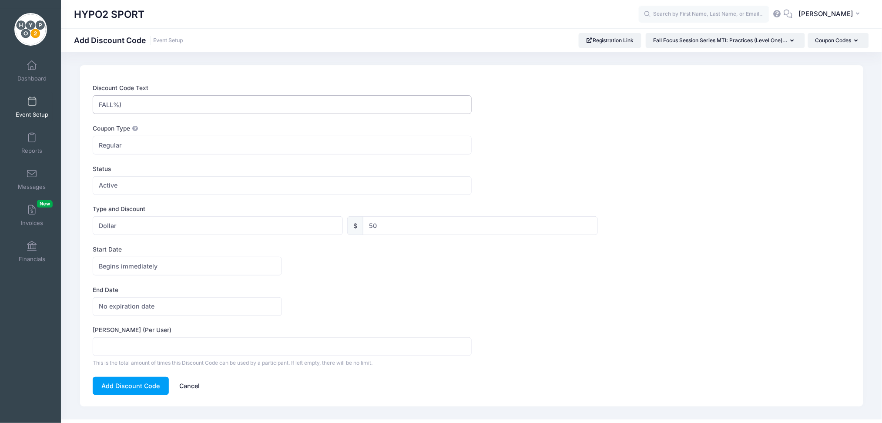
click at [130, 104] on input "FALL%)" at bounding box center [282, 104] width 379 height 19
type input "FALL50"
click at [706, 261] on div "Begins immediately Begins on Begins immediately America/New York America/Los An…" at bounding box center [472, 266] width 758 height 19
click at [132, 382] on button "Add Discount Code" at bounding box center [131, 386] width 76 height 19
